Goal: Transaction & Acquisition: Purchase product/service

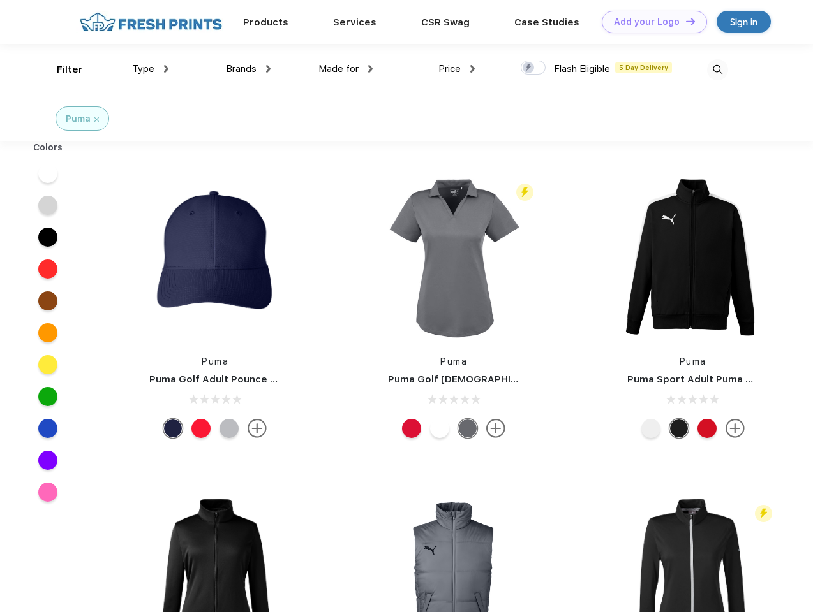
click at [649, 22] on link "Add your Logo Design Tool" at bounding box center [653, 22] width 105 height 22
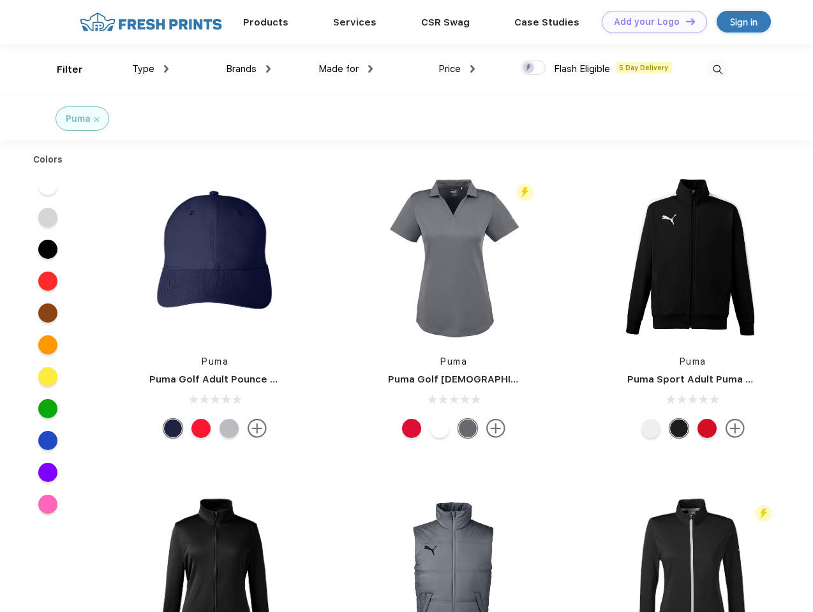
click at [0, 0] on div "Design Tool" at bounding box center [0, 0] width 0 height 0
click at [684, 21] on link "Add your Logo Design Tool" at bounding box center [653, 22] width 105 height 22
click at [61, 70] on div "Filter" at bounding box center [70, 70] width 26 height 15
click at [151, 69] on span "Type" at bounding box center [143, 68] width 22 height 11
click at [248, 69] on span "Brands" at bounding box center [241, 68] width 31 height 11
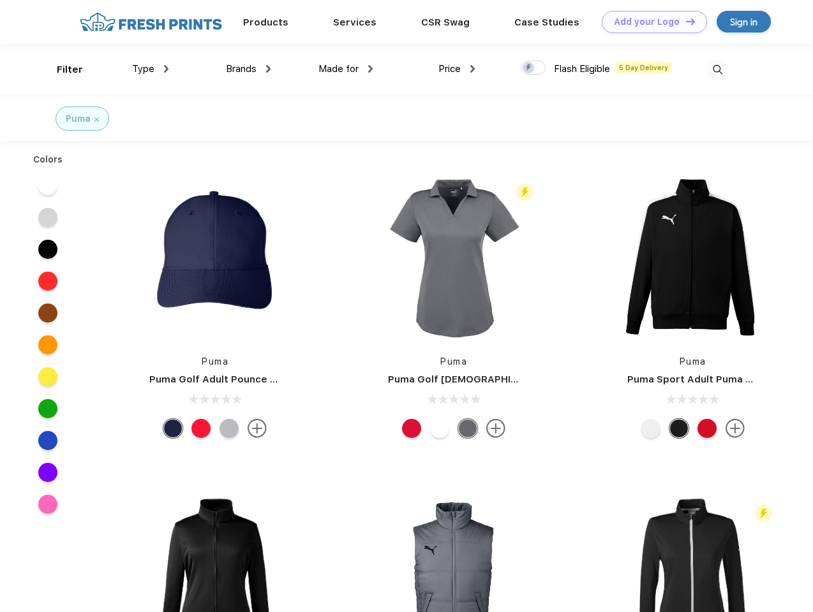
click at [346, 69] on span "Made for" at bounding box center [338, 68] width 40 height 11
click at [457, 69] on span "Price" at bounding box center [449, 68] width 22 height 11
click at [533, 68] on div at bounding box center [532, 68] width 25 height 14
click at [529, 68] on input "checkbox" at bounding box center [524, 64] width 8 height 8
click at [717, 70] on img at bounding box center [717, 69] width 21 height 21
